Goal: Transaction & Acquisition: Purchase product/service

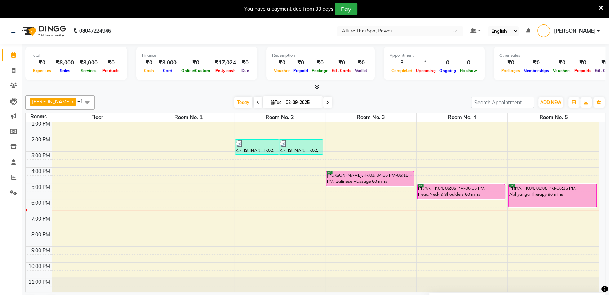
click at [447, 191] on div "PRIYA, TK04, 05:05 PM-06:05 PM, Head,Neck & Shoulders 60 mins" at bounding box center [460, 191] width 87 height 15
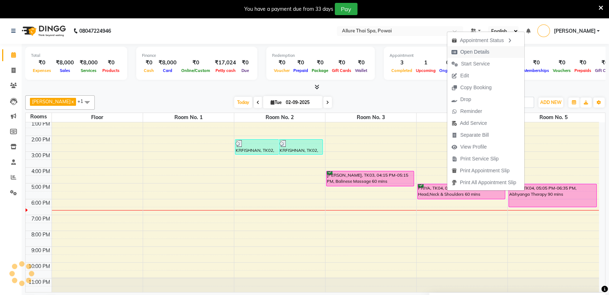
click at [473, 52] on span "Open Details" at bounding box center [474, 52] width 29 height 8
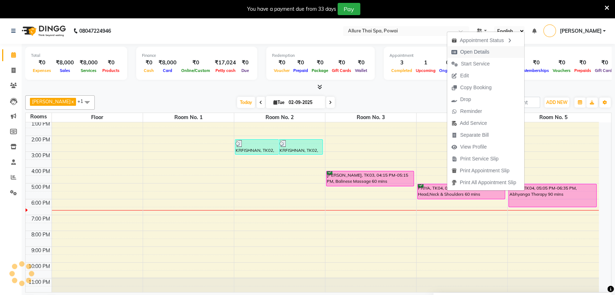
select select "6"
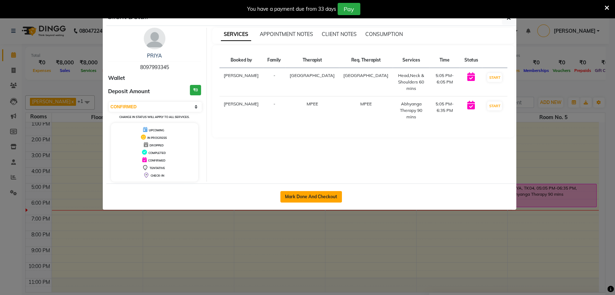
click at [300, 198] on button "Mark Done And Checkout" at bounding box center [311, 197] width 62 height 12
select select "service"
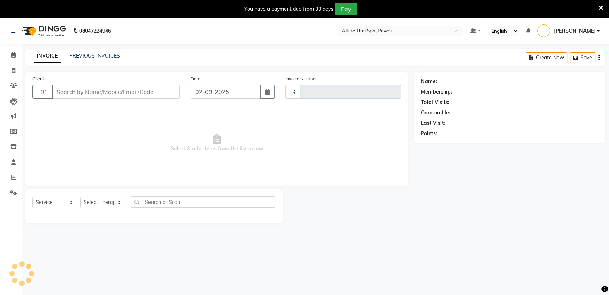
type input "1431"
select select "6686"
type input "8097993345"
select select "86079"
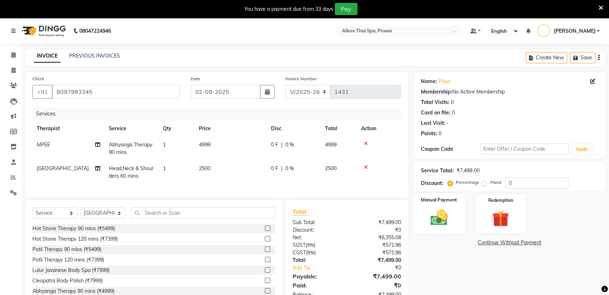
scroll to position [28, 0]
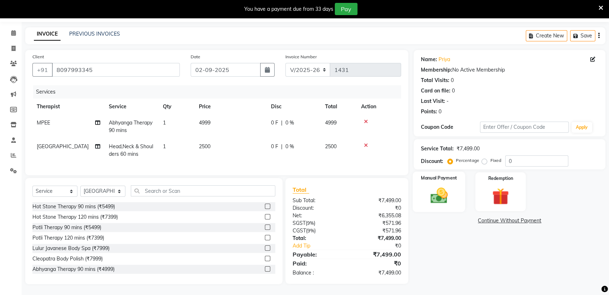
click at [449, 178] on div "Manual Payment" at bounding box center [439, 192] width 53 height 40
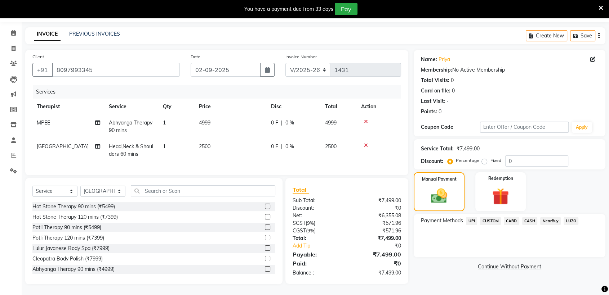
click at [513, 217] on span "CARD" at bounding box center [511, 221] width 15 height 8
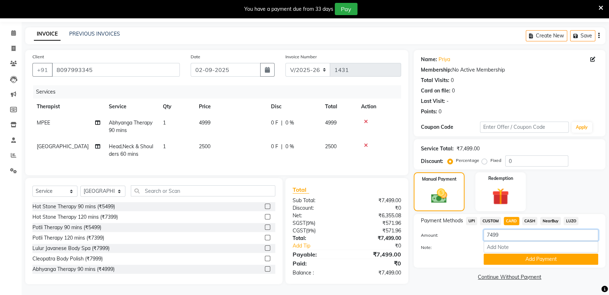
click at [507, 230] on input "7499" at bounding box center [540, 235] width 115 height 11
type input "7500"
click at [522, 254] on button "Add Payment" at bounding box center [540, 259] width 115 height 11
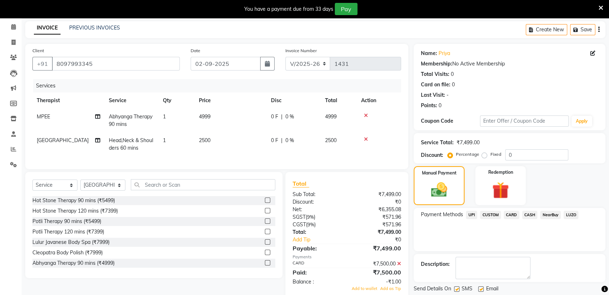
scroll to position [50, 0]
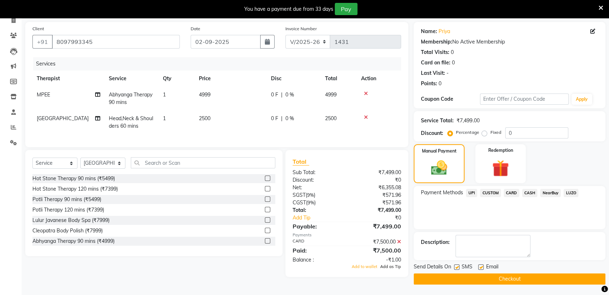
click at [395, 269] on span "Add as Tip" at bounding box center [390, 266] width 21 height 5
click at [455, 267] on label at bounding box center [456, 267] width 5 height 5
click at [455, 267] on input "checkbox" at bounding box center [456, 267] width 5 height 5
checkbox input "false"
click at [481, 266] on label at bounding box center [480, 267] width 5 height 5
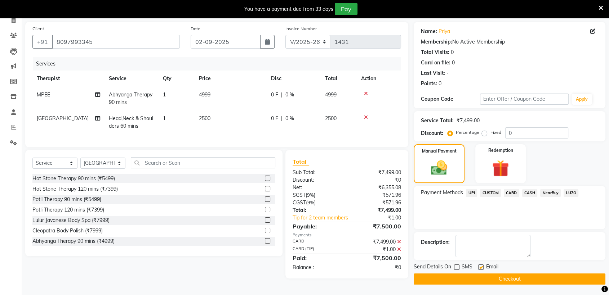
click at [481, 266] on input "checkbox" at bounding box center [480, 267] width 5 height 5
checkbox input "false"
click at [496, 276] on button "Checkout" at bounding box center [509, 279] width 192 height 11
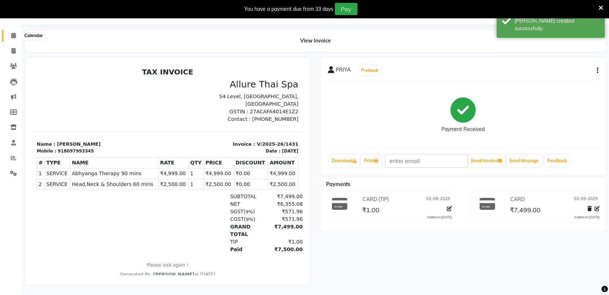
click at [12, 33] on icon at bounding box center [13, 35] width 5 height 5
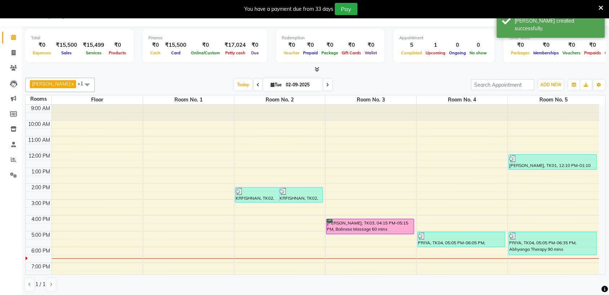
click at [365, 220] on div "[PERSON_NAME], TK03, 04:15 PM-05:15 PM, Balinese Massage 60 mins" at bounding box center [369, 226] width 87 height 15
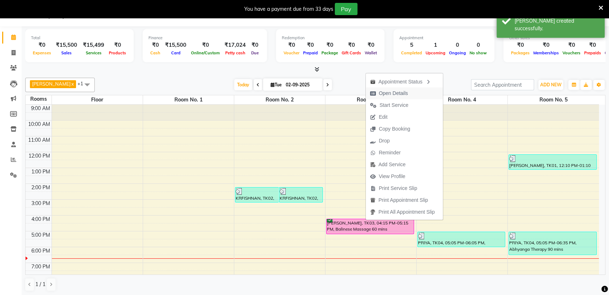
click at [383, 95] on span "Open Details" at bounding box center [393, 94] width 29 height 8
select select "6"
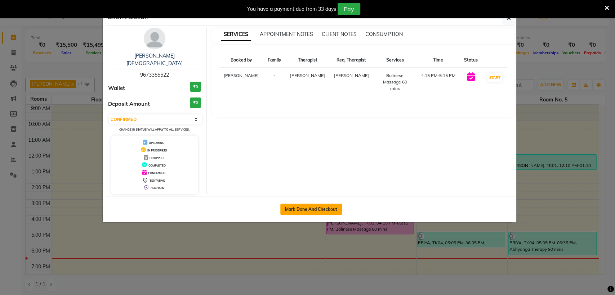
click at [319, 204] on button "Mark Done And Checkout" at bounding box center [311, 210] width 62 height 12
select select "service"
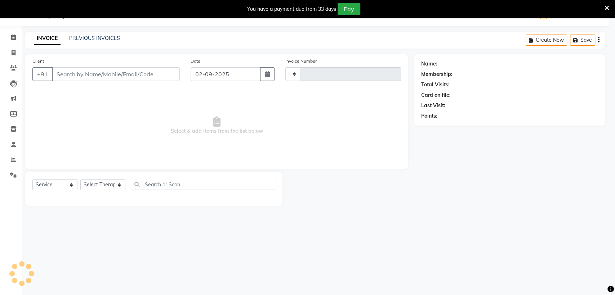
type input "1432"
select select "6686"
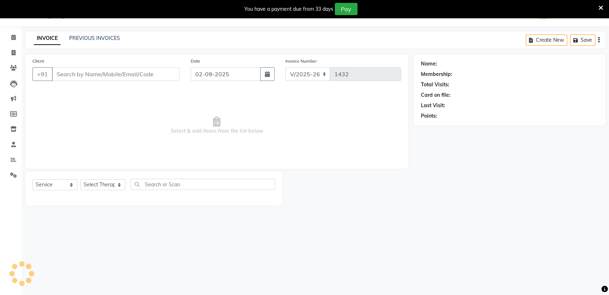
type input "9673355522"
select select "62482"
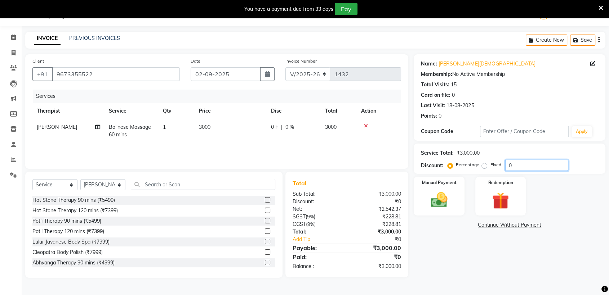
click at [516, 165] on input "0" at bounding box center [536, 165] width 63 height 11
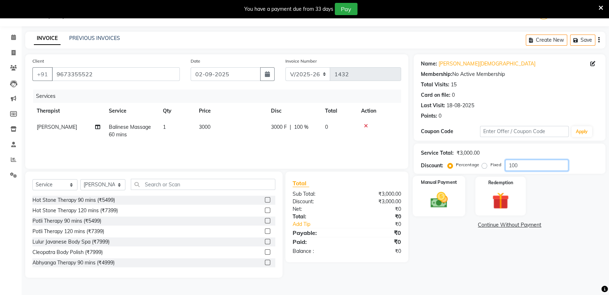
type input "100"
click at [437, 184] on label "Manual Payment" at bounding box center [439, 182] width 36 height 7
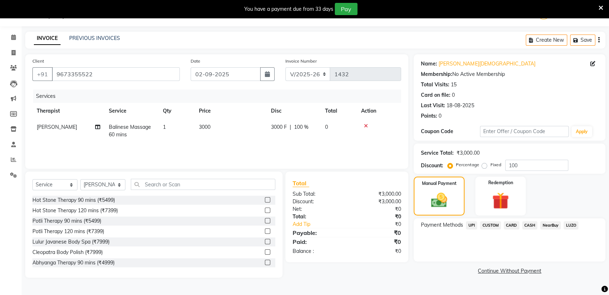
click at [524, 222] on span "CASH" at bounding box center [529, 226] width 15 height 8
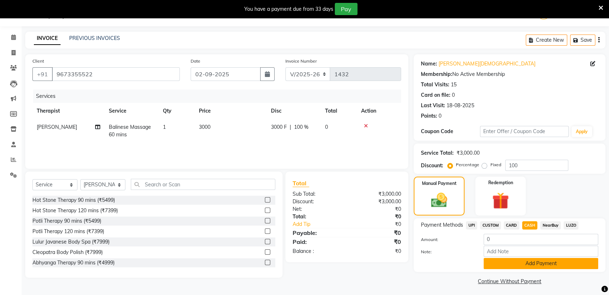
click at [513, 258] on button "Add Payment" at bounding box center [540, 263] width 115 height 11
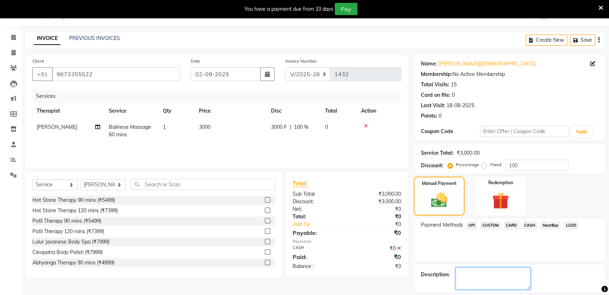
click at [469, 272] on textarea at bounding box center [492, 279] width 75 height 22
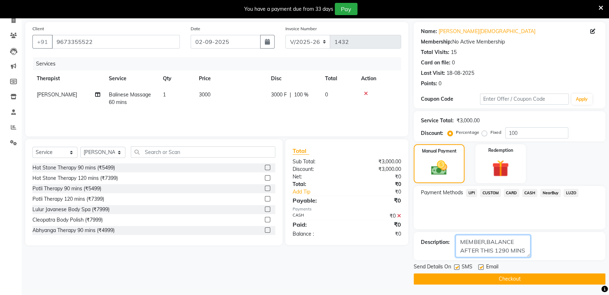
type textarea "MEMBER,BALANCE AFTER THIS 1290 MINS"
click at [457, 268] on label at bounding box center [456, 267] width 5 height 5
click at [457, 268] on input "checkbox" at bounding box center [456, 267] width 5 height 5
checkbox input "false"
click at [480, 268] on label at bounding box center [480, 267] width 5 height 5
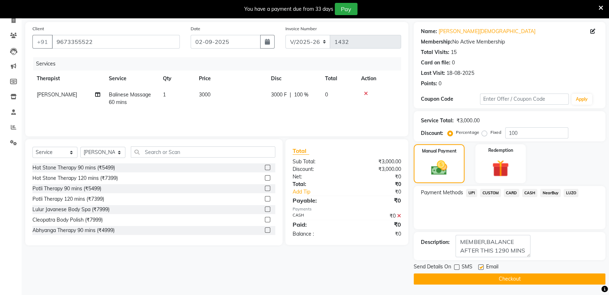
click at [480, 268] on input "checkbox" at bounding box center [480, 267] width 5 height 5
checkbox input "false"
click at [490, 278] on button "Checkout" at bounding box center [509, 279] width 192 height 11
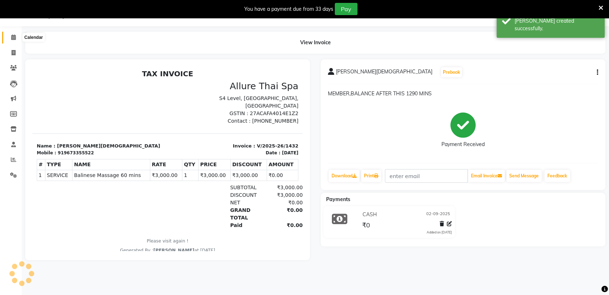
click at [14, 37] on icon at bounding box center [13, 37] width 5 height 5
